Goal: Find specific page/section: Find specific page/section

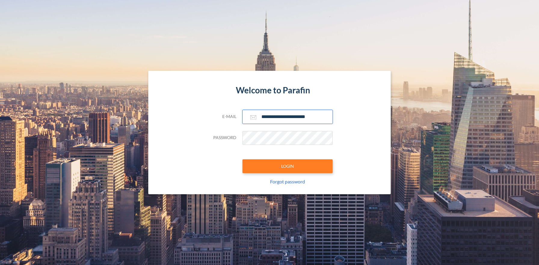
type input "**********"
click at [287, 166] on button "LOGIN" at bounding box center [288, 166] width 90 height 14
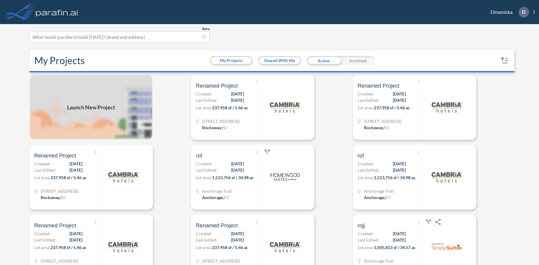
scroll to position [2, 0]
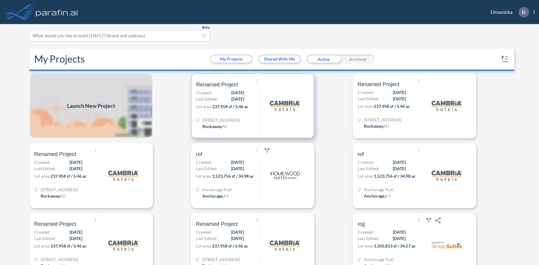
click at [253, 105] on p "Lot area: 237,958 sf / 5.46 ac" at bounding box center [228, 107] width 64 height 9
